Goal: Book appointment/travel/reservation

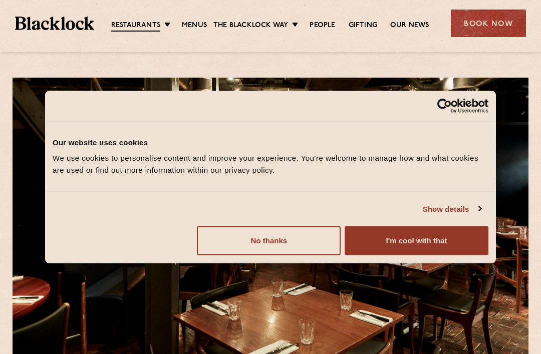
click at [435, 239] on button "I'm cool with that" at bounding box center [417, 241] width 144 height 29
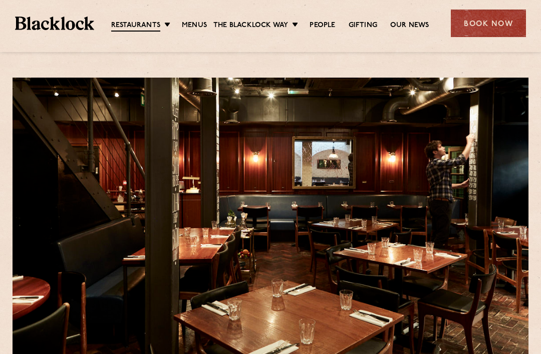
click at [479, 31] on div "Book Now" at bounding box center [488, 24] width 75 height 28
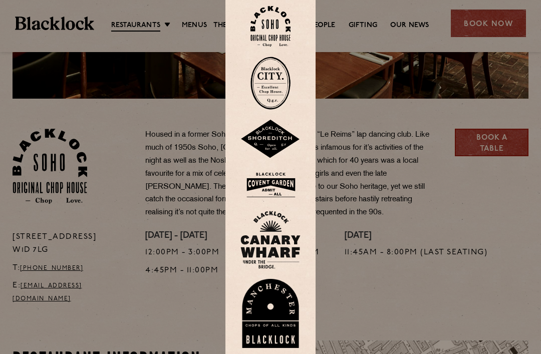
scroll to position [260, 0]
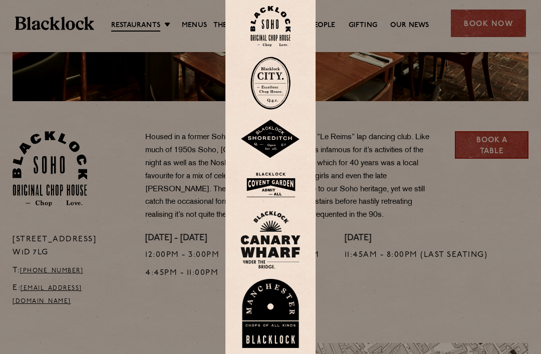
click at [487, 22] on div at bounding box center [270, 177] width 541 height 354
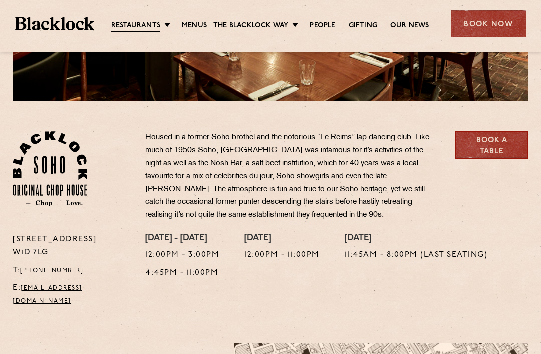
click at [496, 154] on link "Book a Table" at bounding box center [492, 145] width 74 height 28
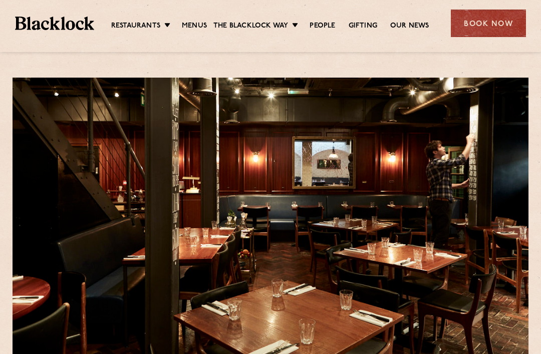
click at [487, 30] on div "Book Now" at bounding box center [488, 24] width 75 height 28
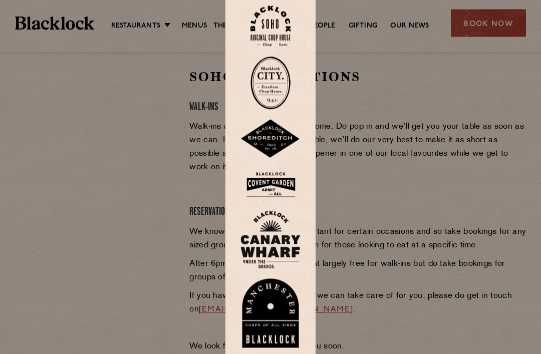
click at [71, 179] on div at bounding box center [270, 177] width 541 height 354
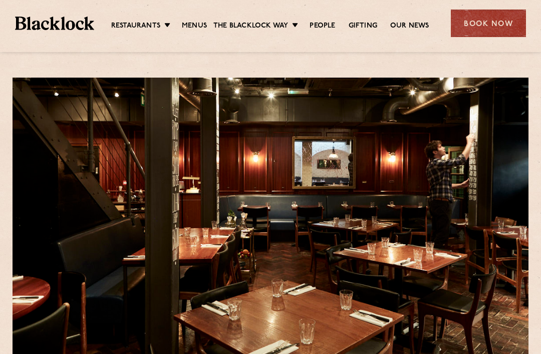
click at [0, 0] on link "Canary Wharf" at bounding box center [0, 0] width 0 height 0
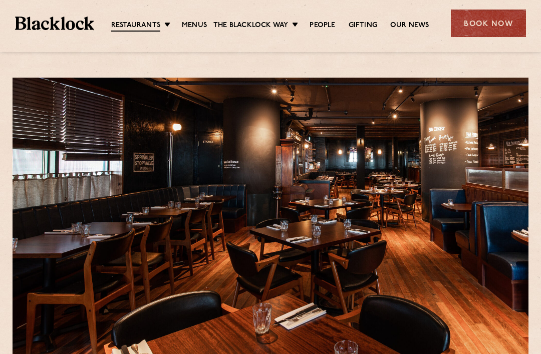
click at [0, 0] on link "City" at bounding box center [0, 0] width 0 height 0
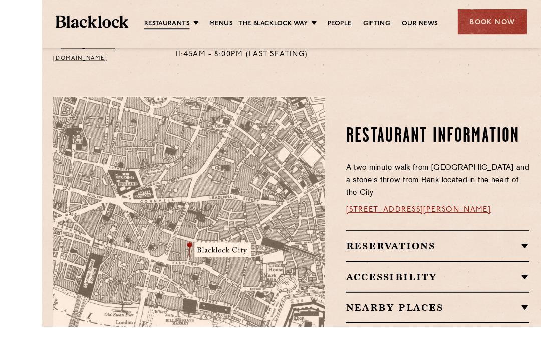
scroll to position [560, 0]
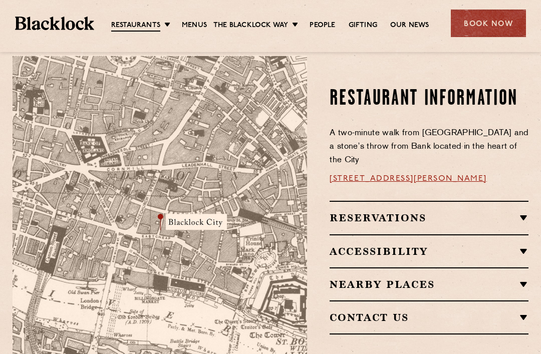
click at [351, 175] on link "[STREET_ADDRESS][PERSON_NAME]" at bounding box center [408, 179] width 157 height 8
